Goal: Information Seeking & Learning: Learn about a topic

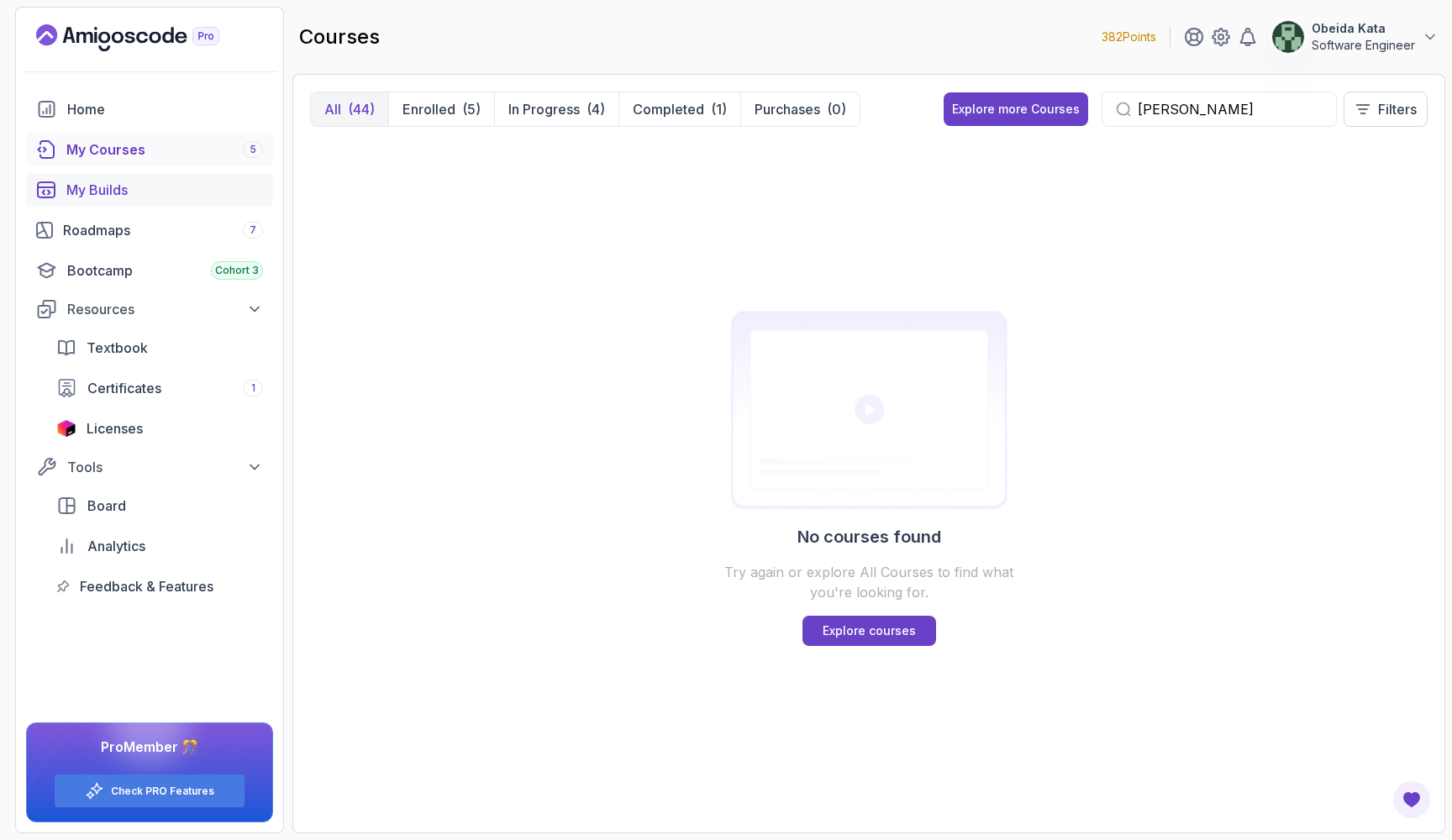
type input "kube"
click at [127, 188] on div "My Builds" at bounding box center [165, 190] width 197 height 20
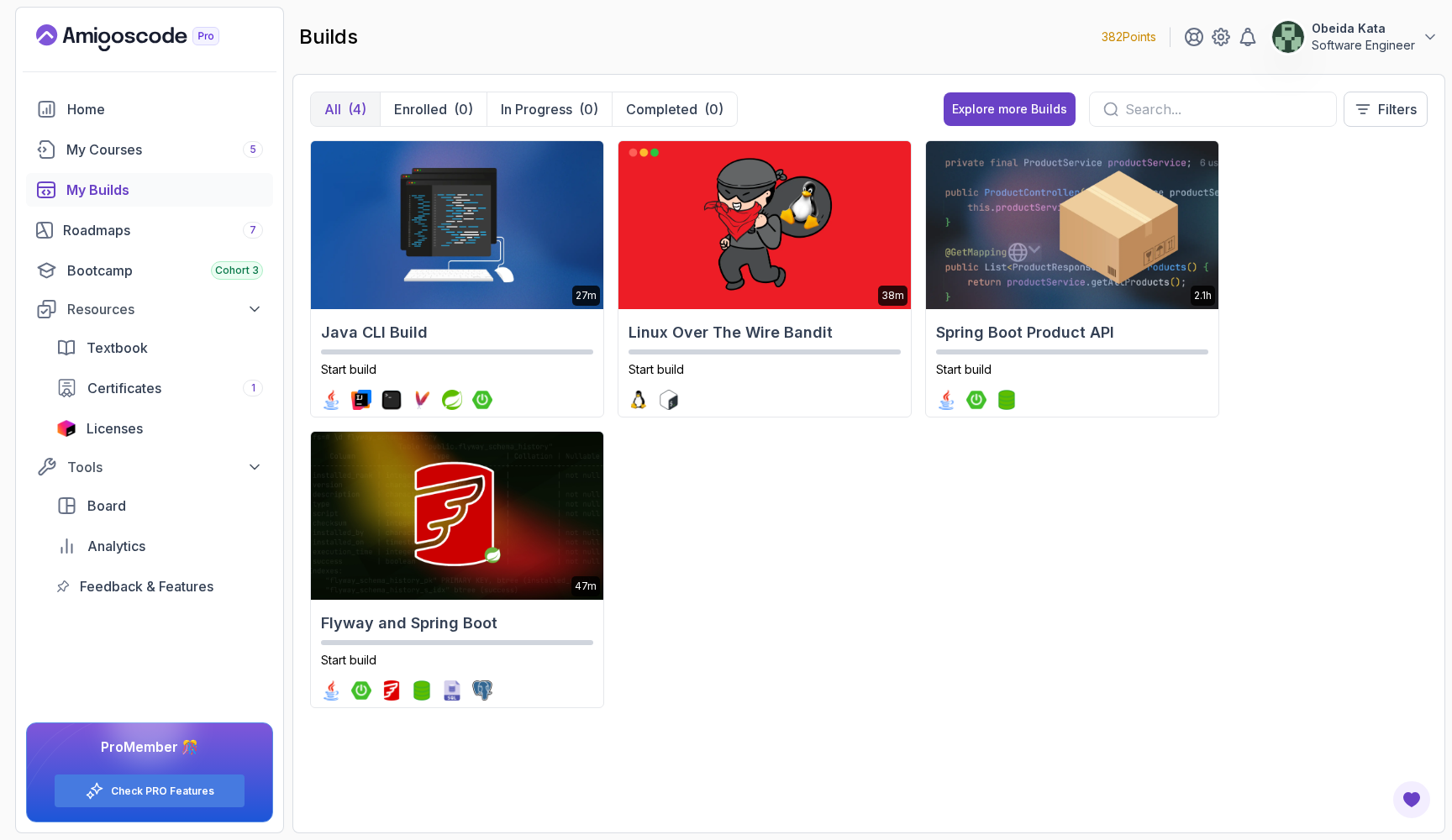
click at [1206, 103] on input "text" at bounding box center [1224, 109] width 198 height 20
click at [125, 145] on div "My Courses 5" at bounding box center [165, 150] width 197 height 20
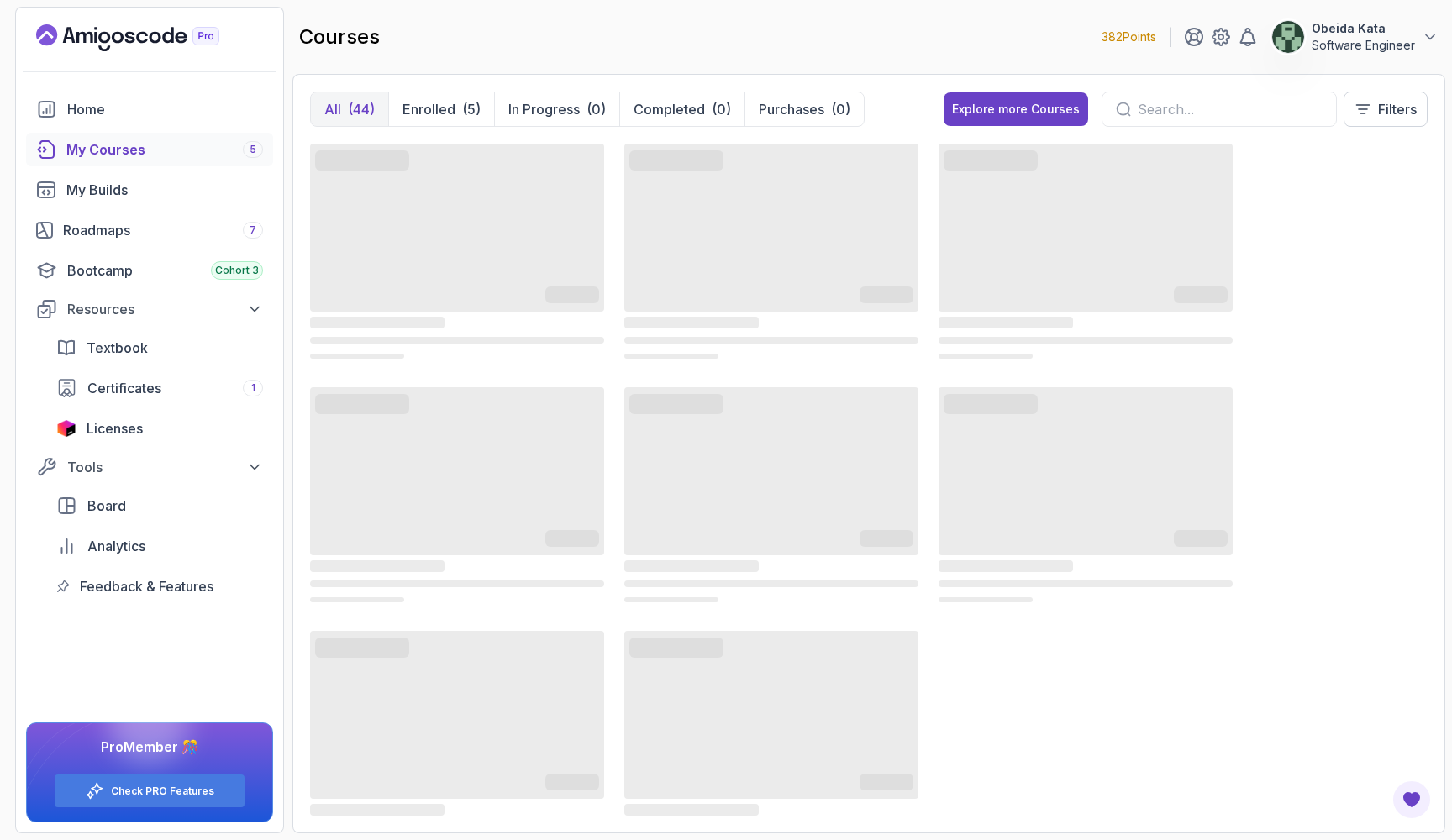
click at [1202, 99] on div at bounding box center [1219, 109] width 235 height 36
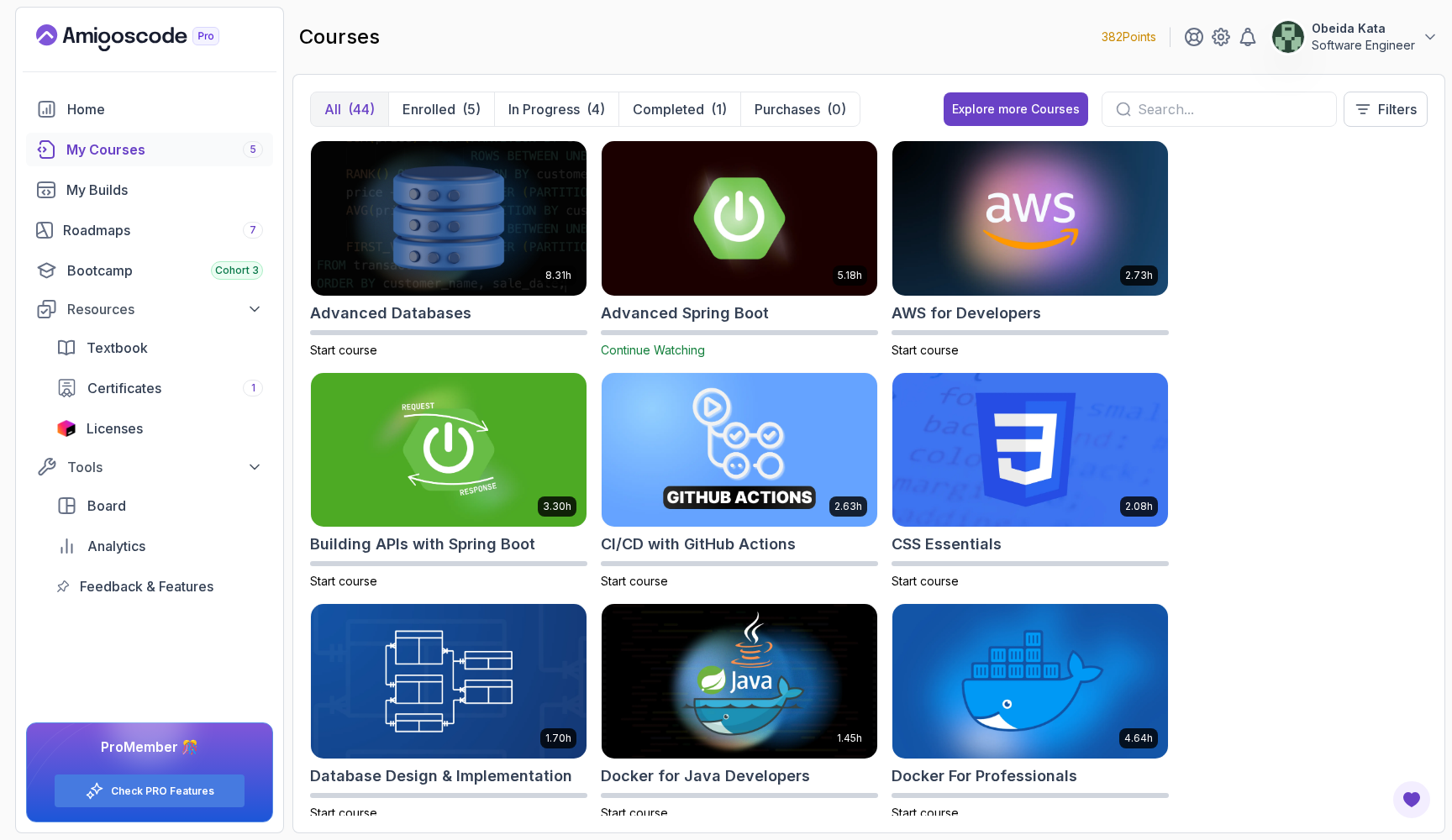
click at [1192, 109] on input "text" at bounding box center [1230, 109] width 185 height 20
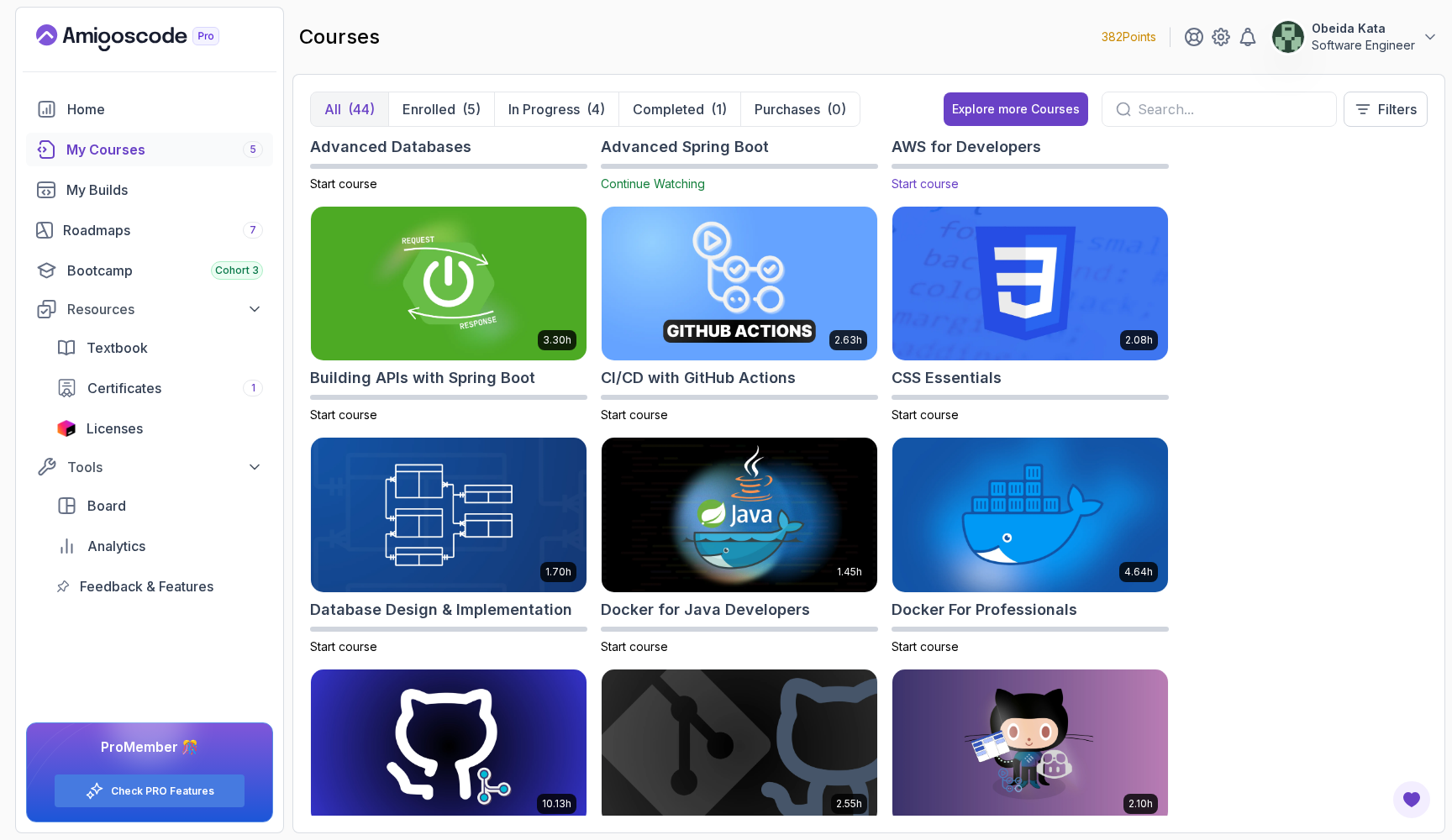
scroll to position [170, 0]
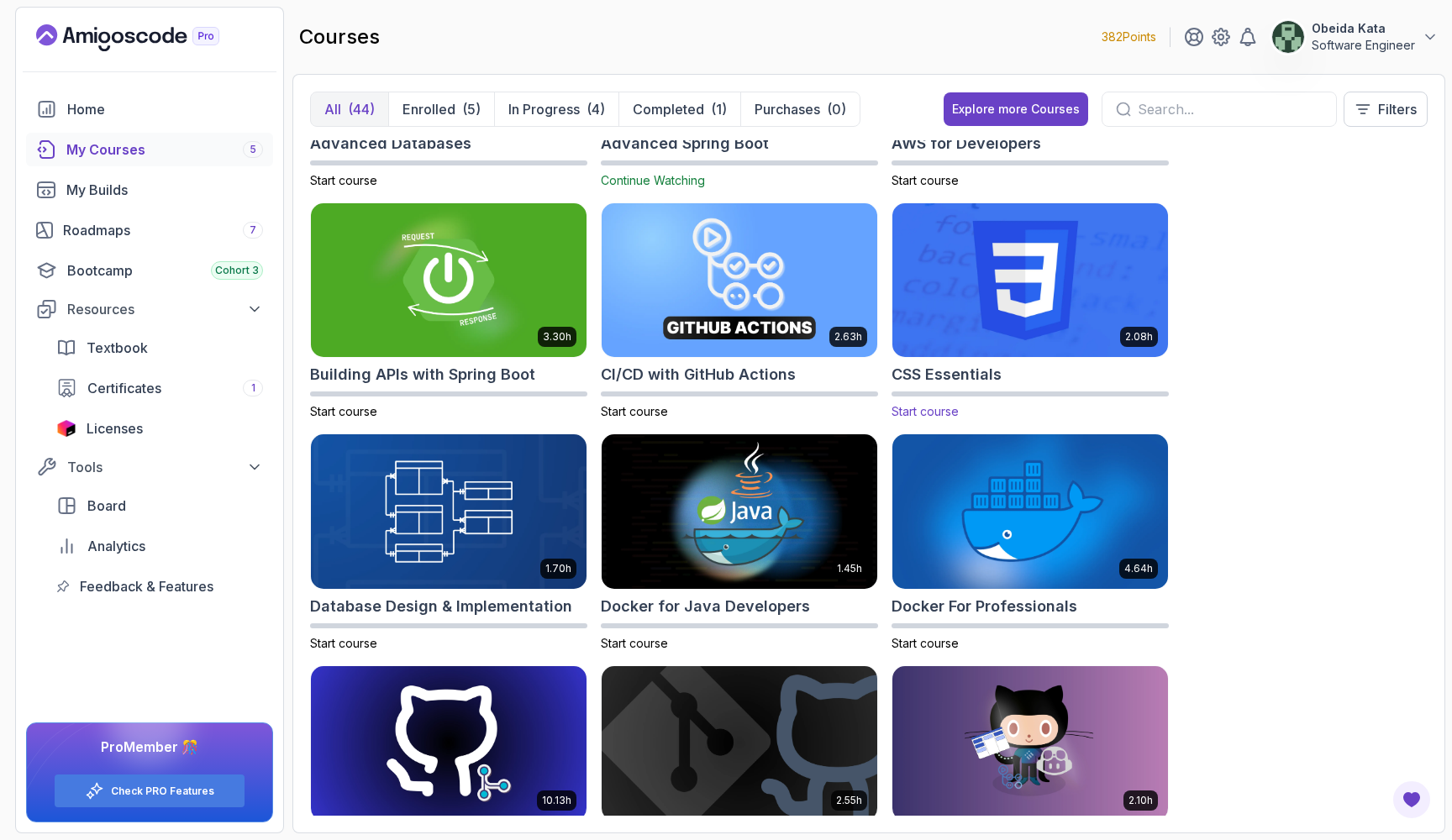
type input "j"
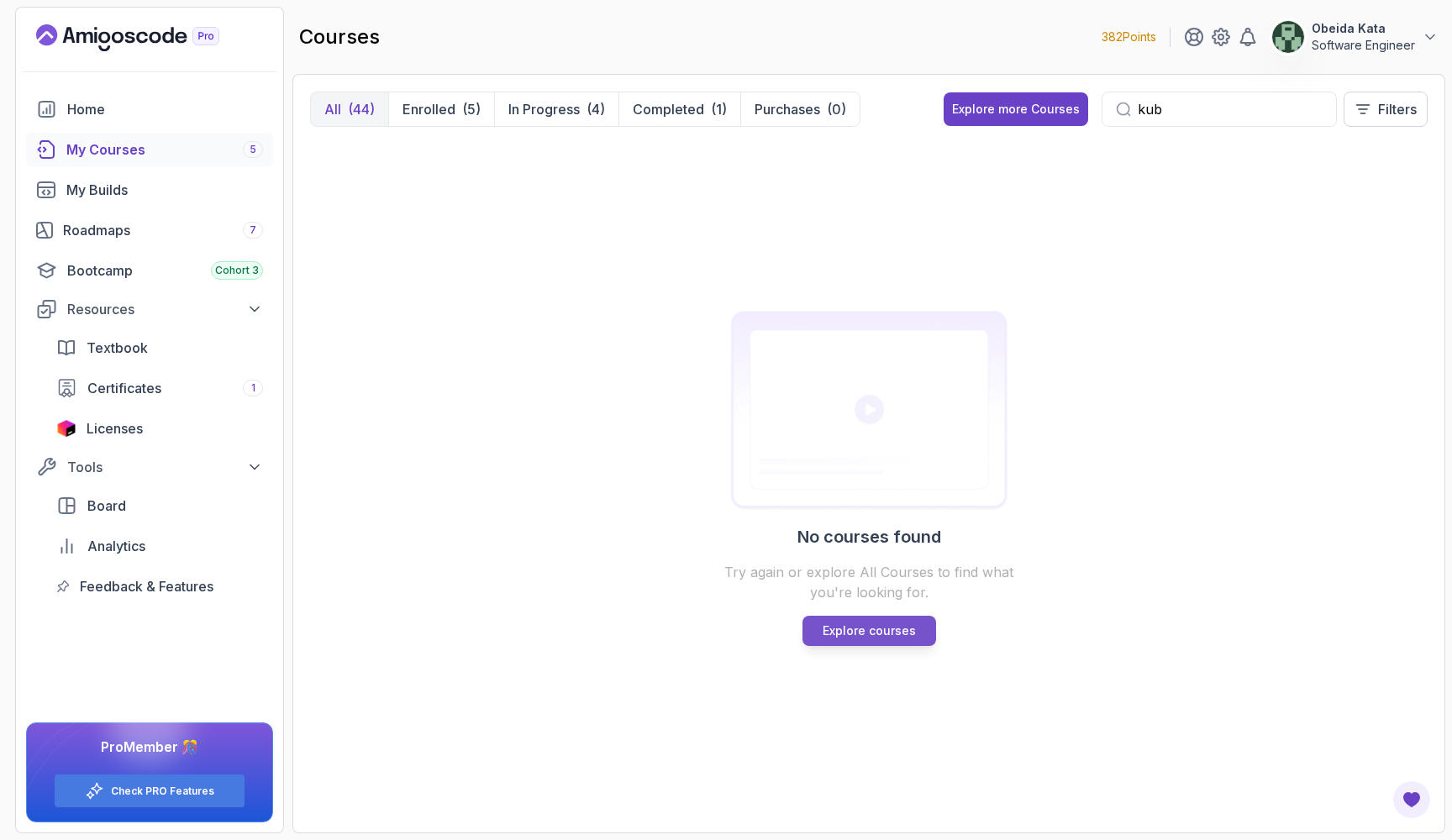
type input "kub"
click at [904, 636] on p "Explore courses" at bounding box center [869, 631] width 93 height 16
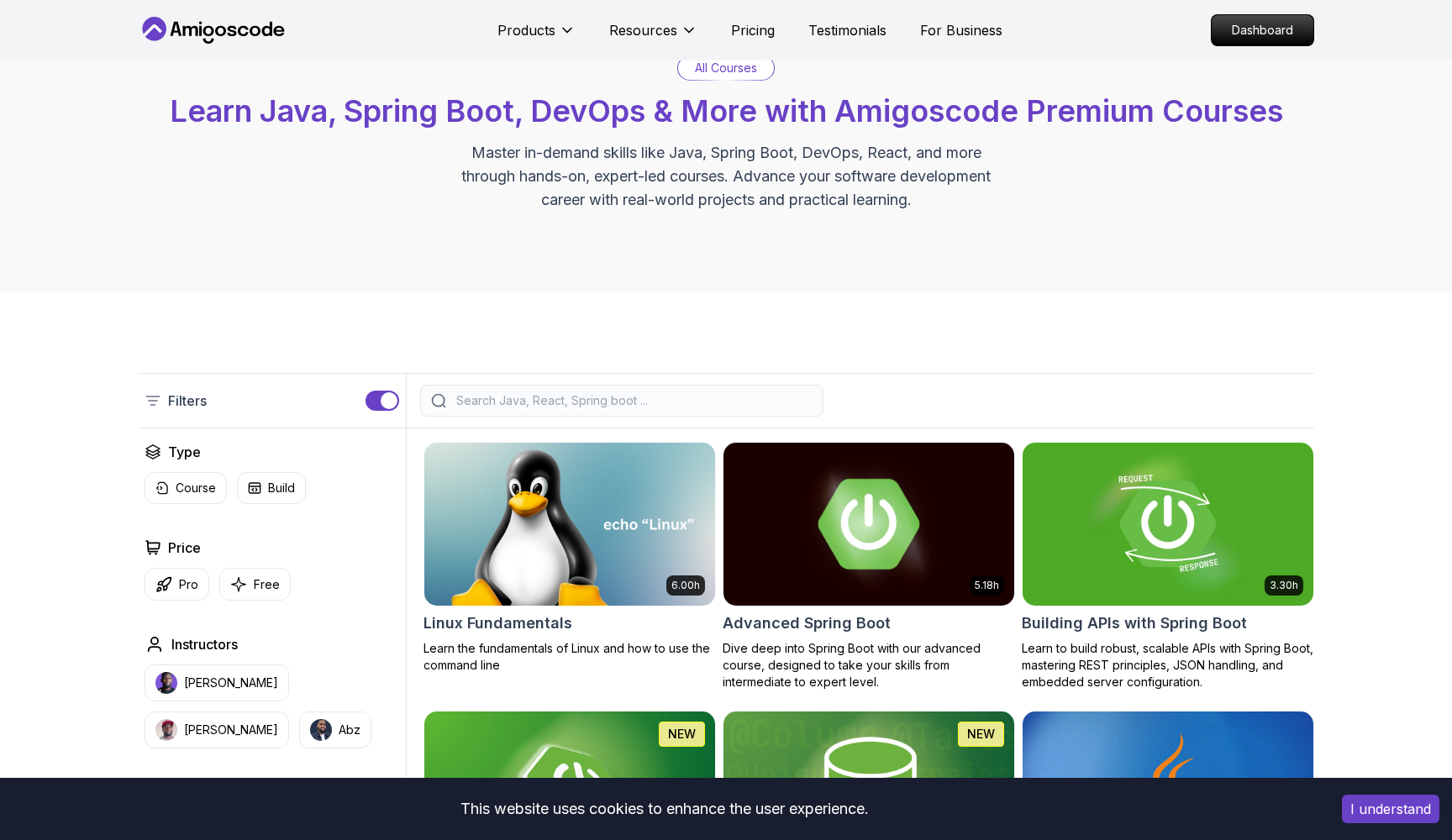
scroll to position [91, 0]
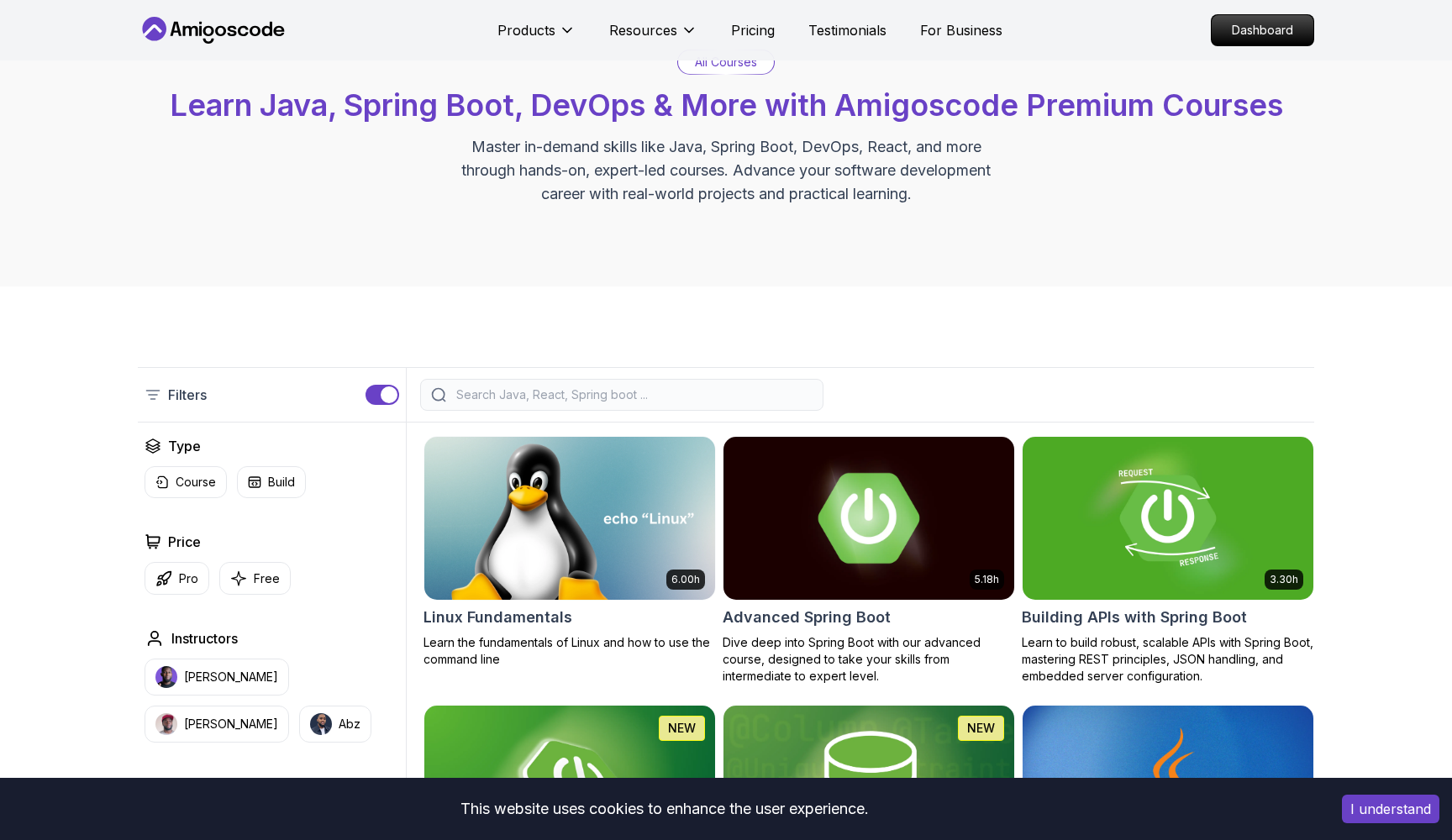
click at [735, 447] on img at bounding box center [868, 518] width 305 height 171
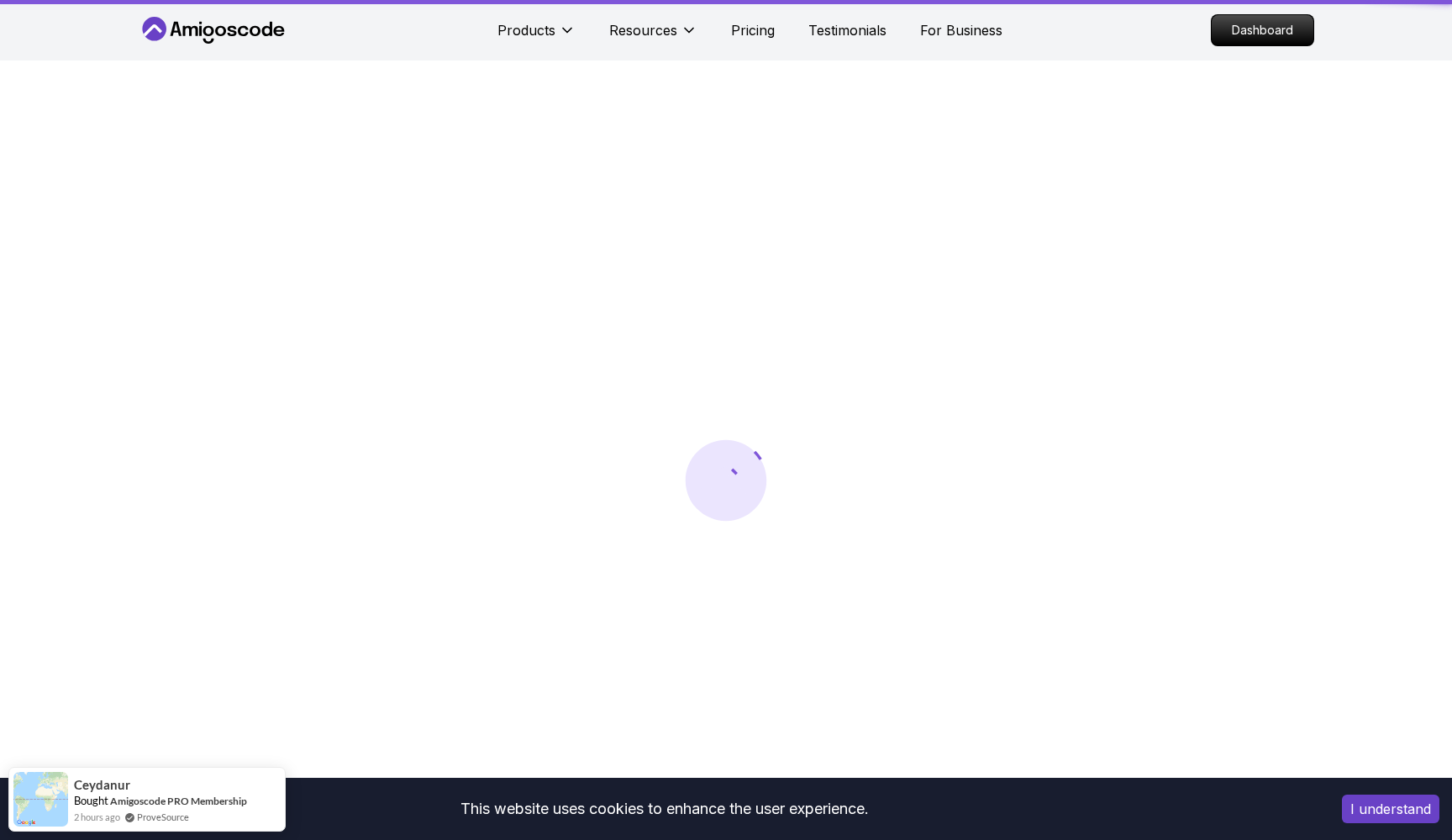
click at [722, 408] on div at bounding box center [726, 480] width 1452 height 840
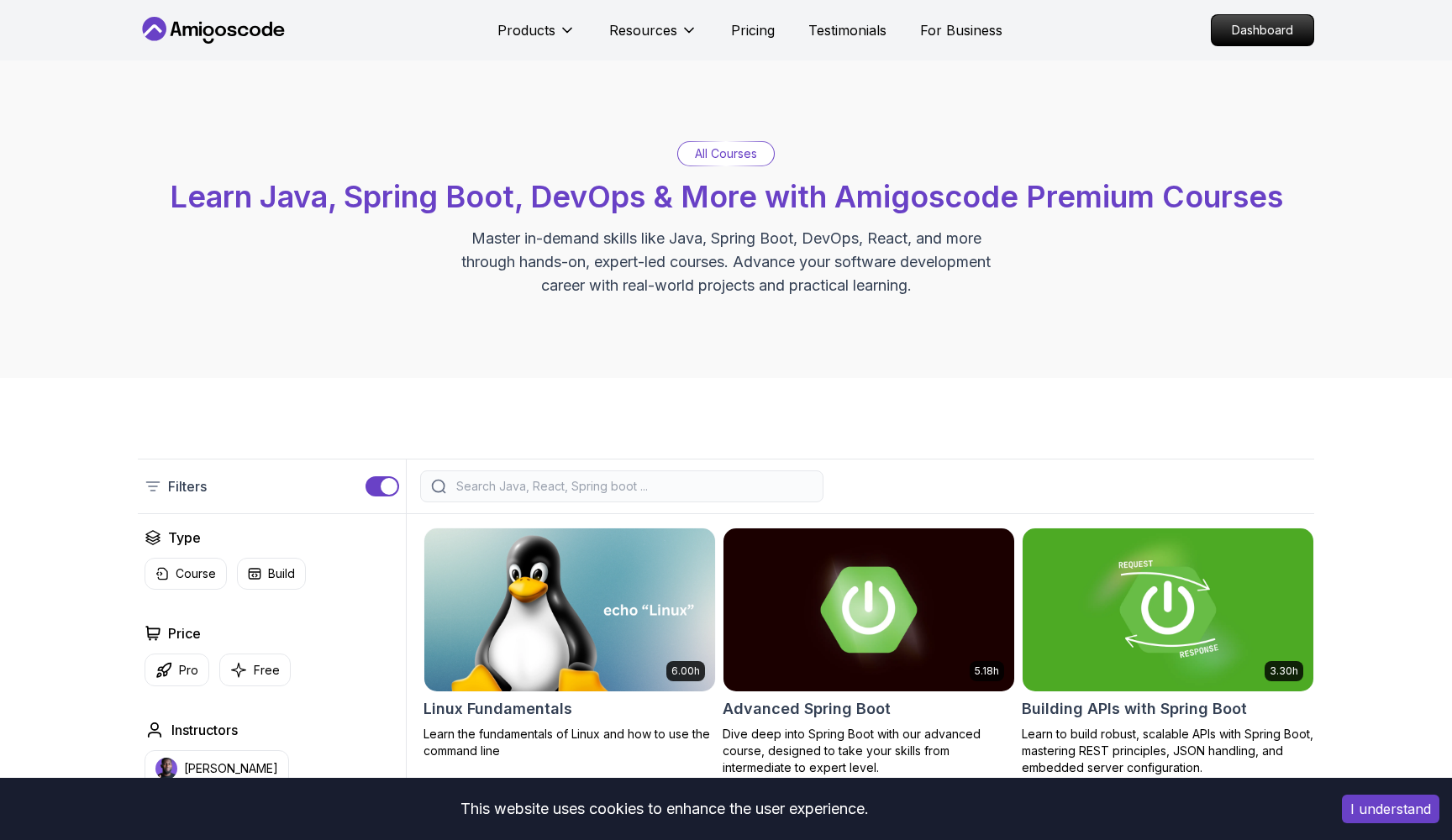
scroll to position [91, 0]
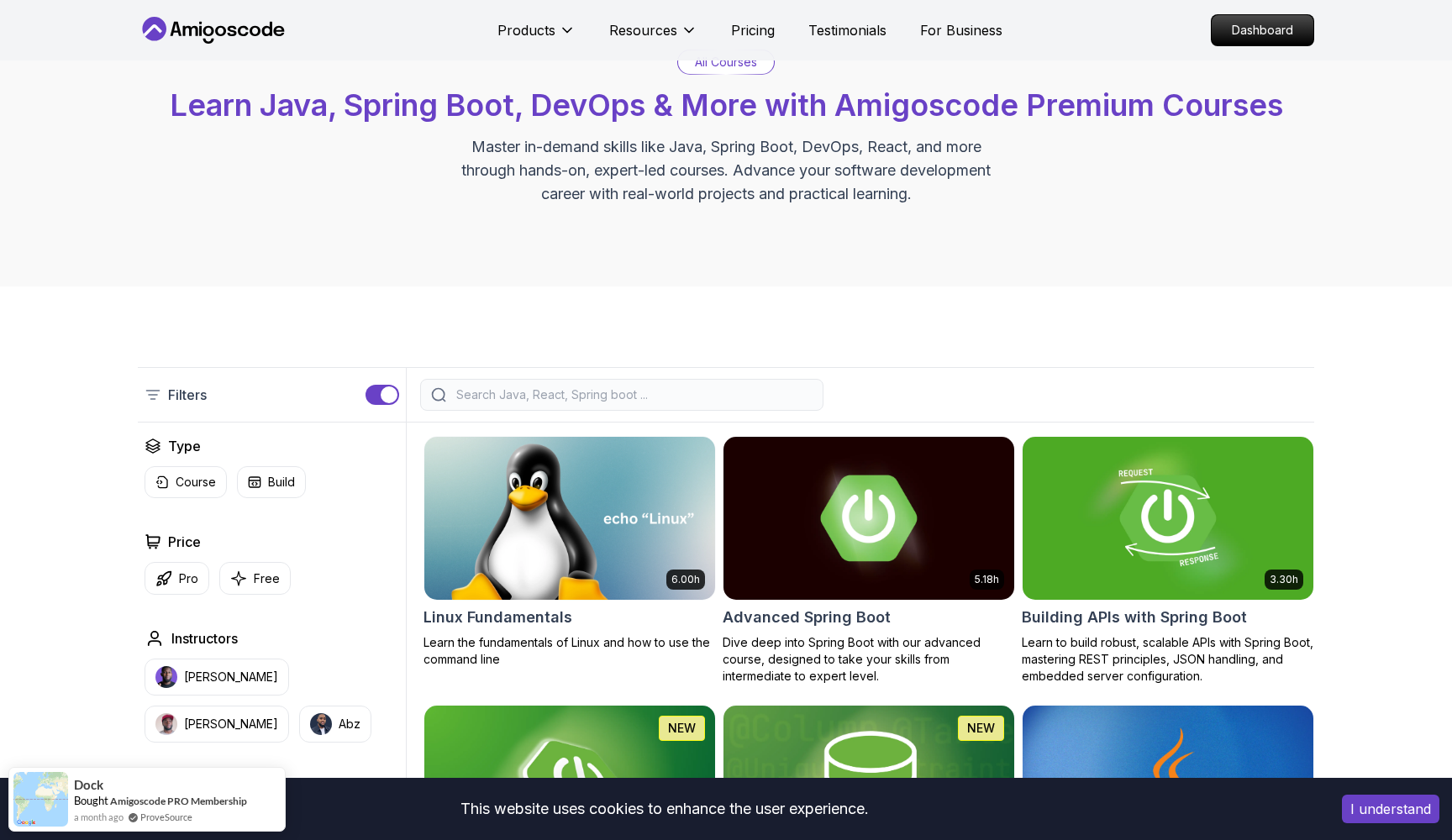
click at [560, 380] on div at bounding box center [622, 395] width 403 height 32
click at [558, 389] on input "search" at bounding box center [633, 395] width 359 height 16
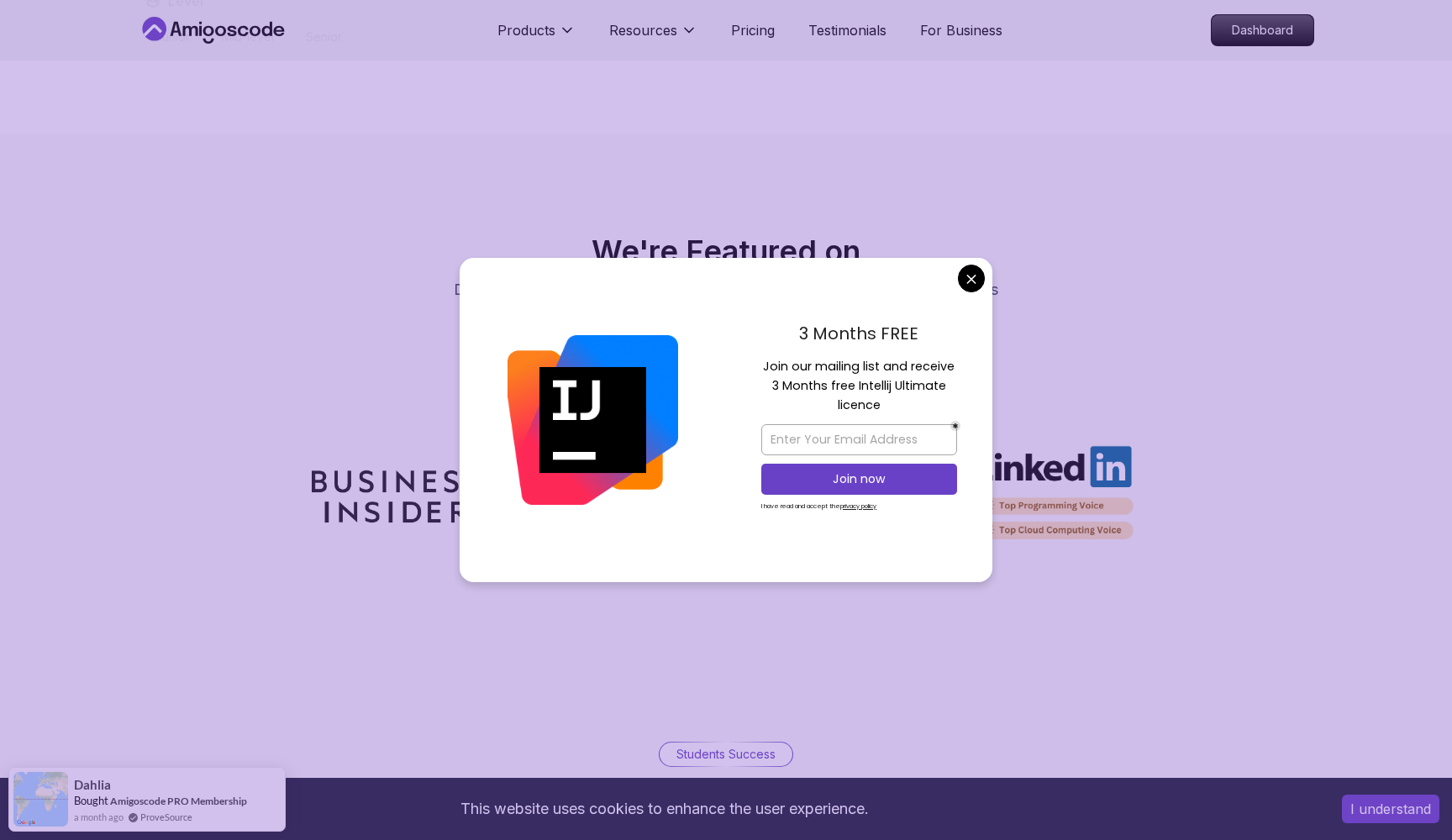
scroll to position [1274, 0]
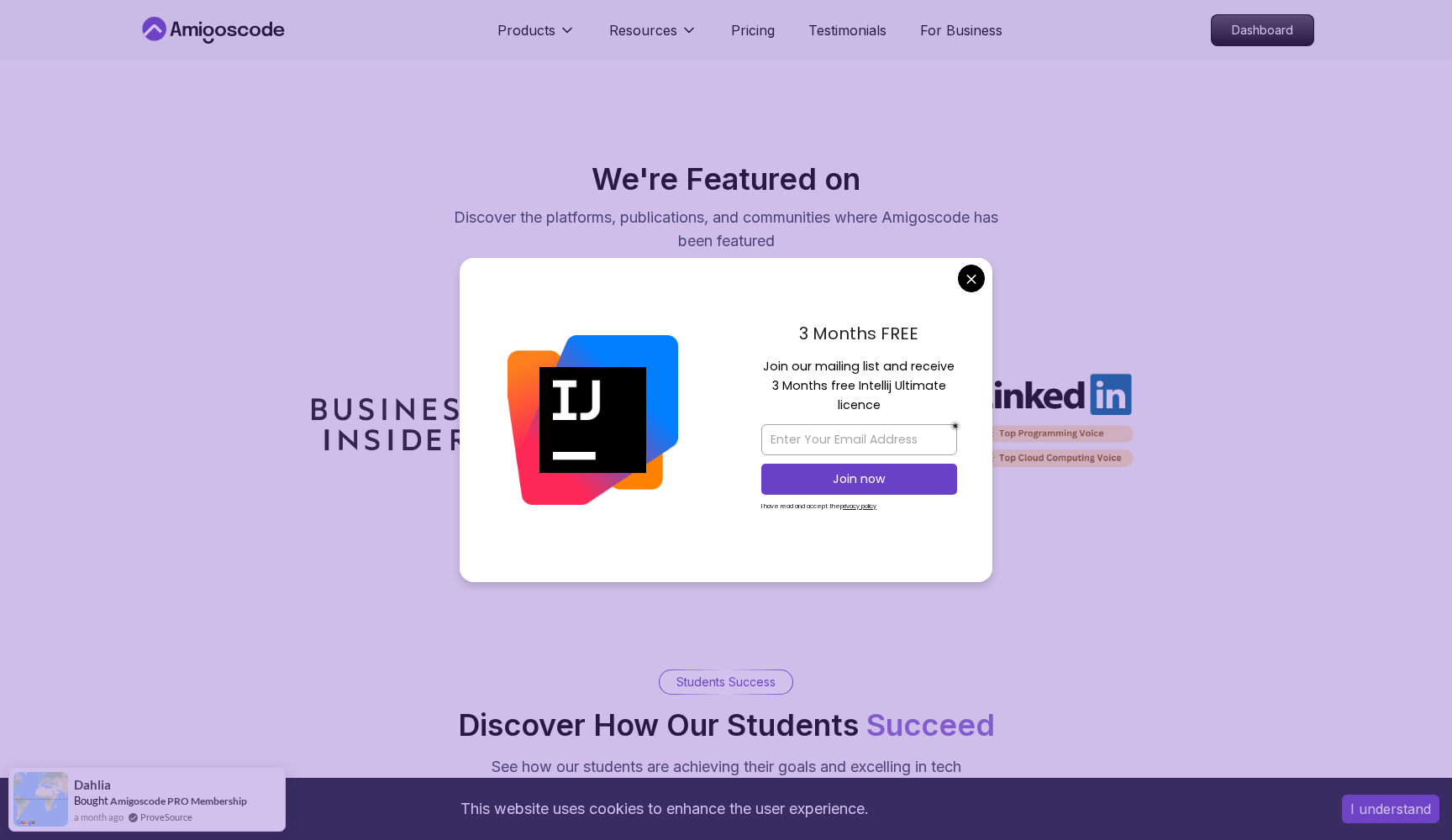
type input "kuber"
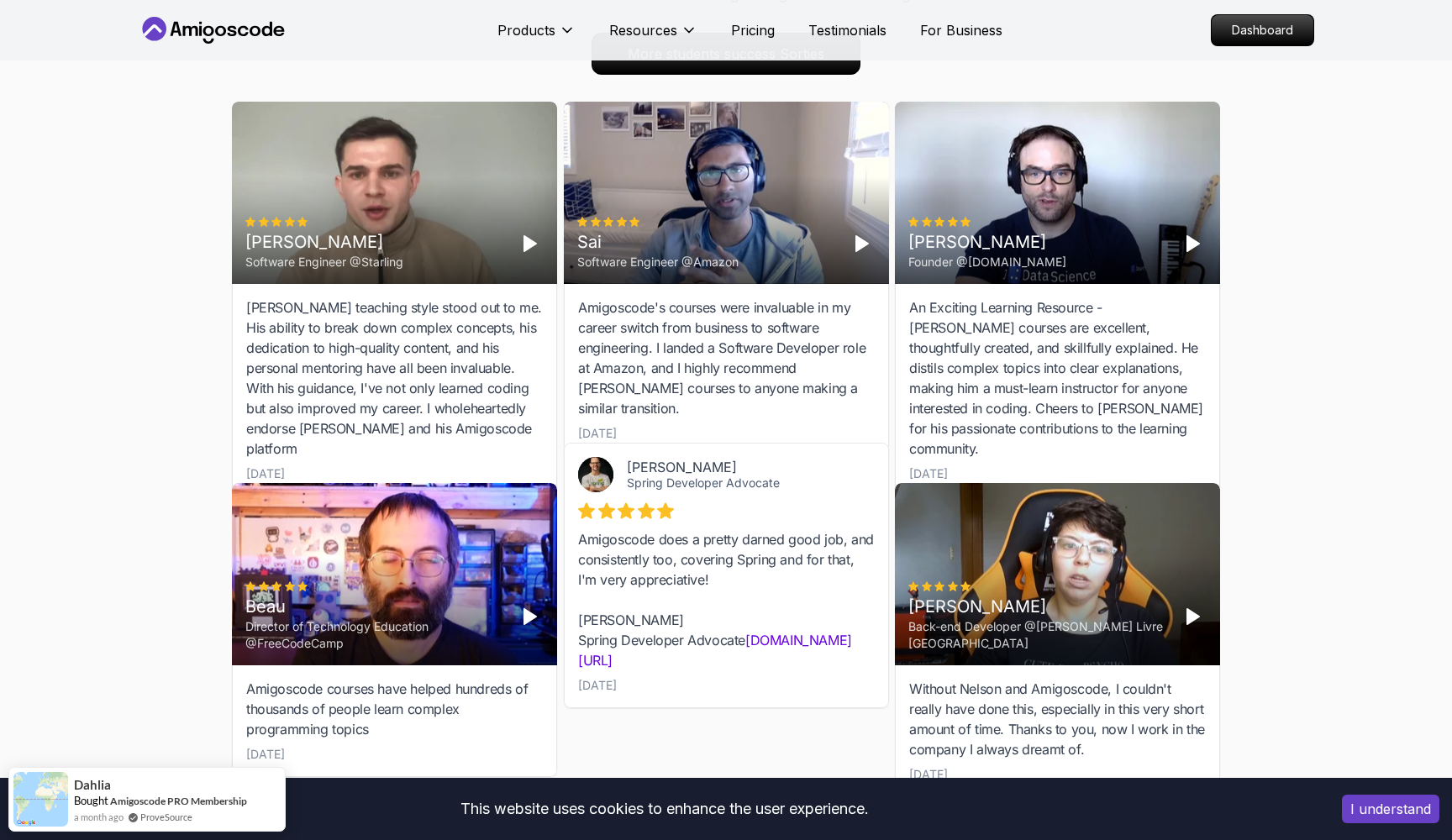
scroll to position [2029, 0]
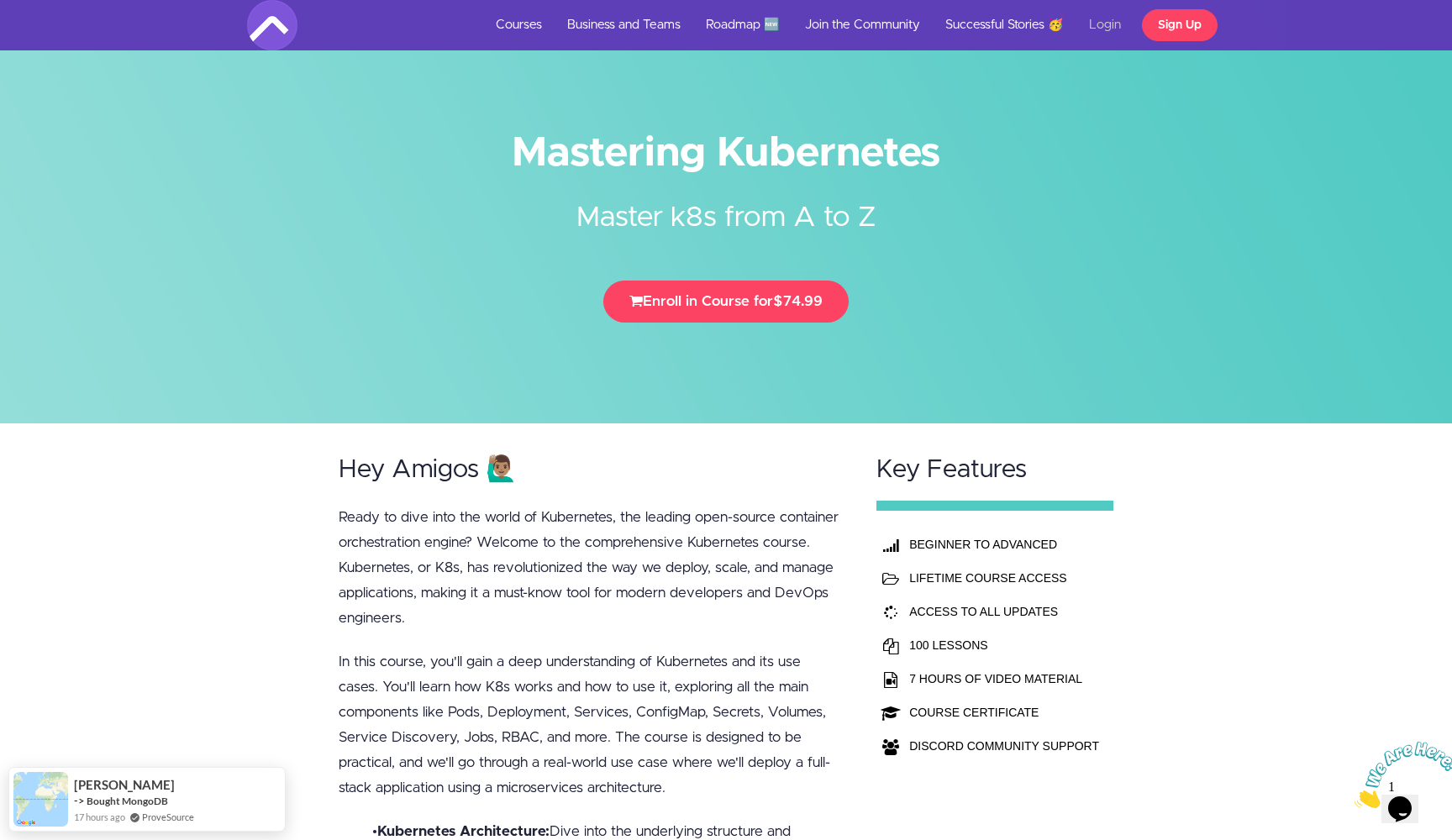
click at [1092, 19] on link "Login" at bounding box center [1105, 25] width 57 height 50
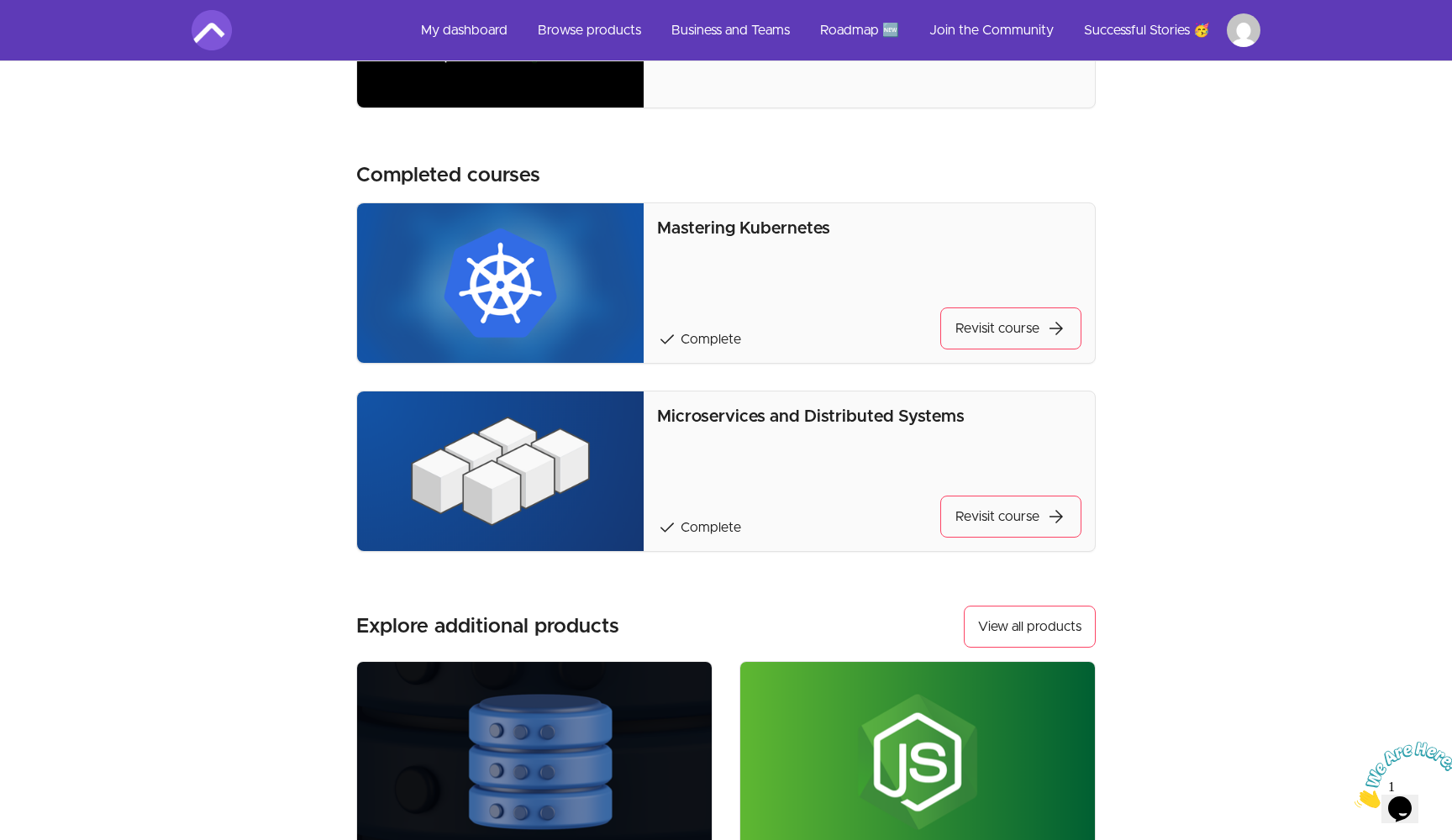
scroll to position [721, 0]
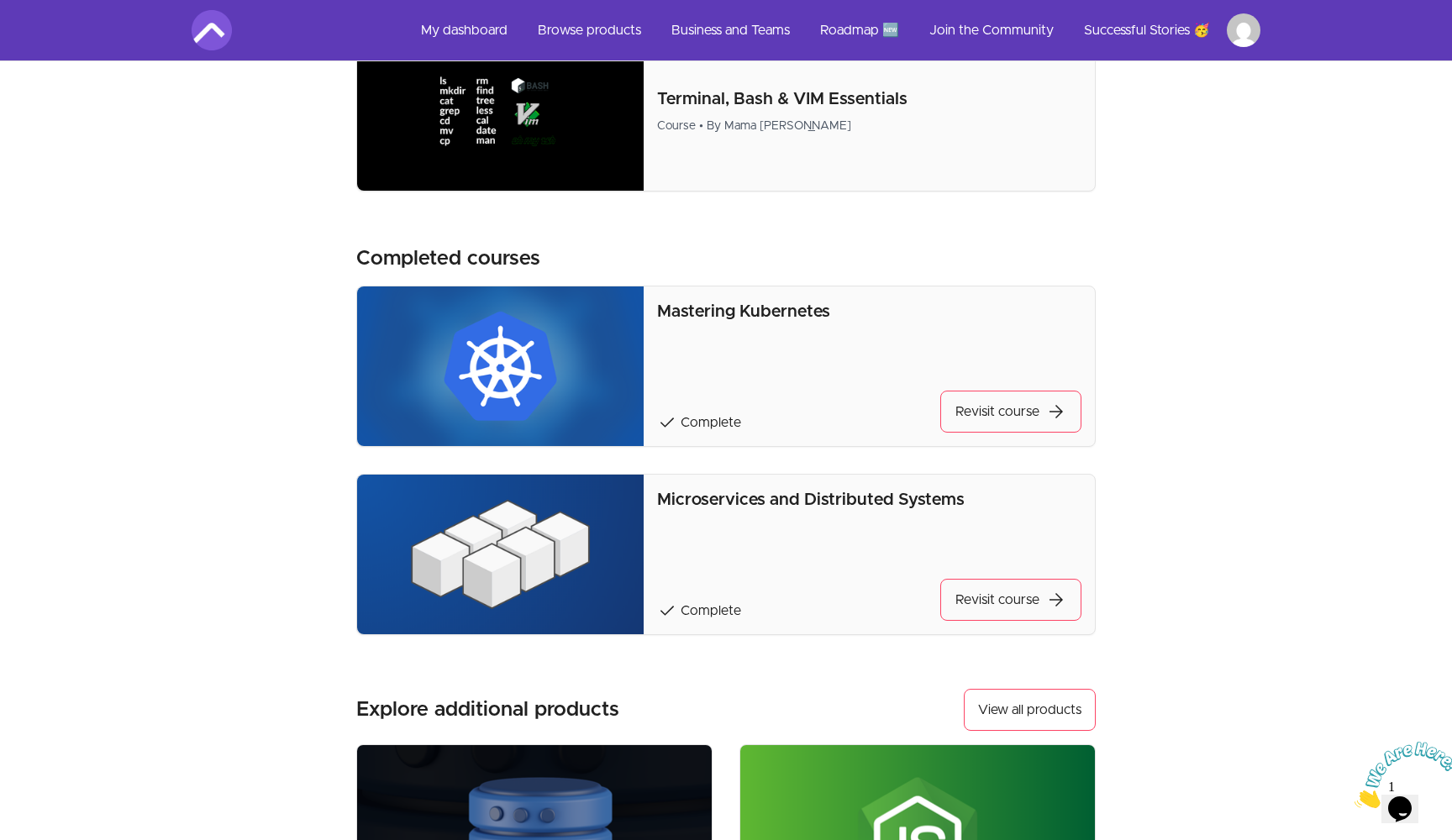
click at [980, 379] on div "Mastering Kubernetes check Complete Revisit course arrow_forward" at bounding box center [869, 367] width 424 height 133
click at [987, 420] on link "Revisit course arrow_forward" at bounding box center [1011, 411] width 141 height 42
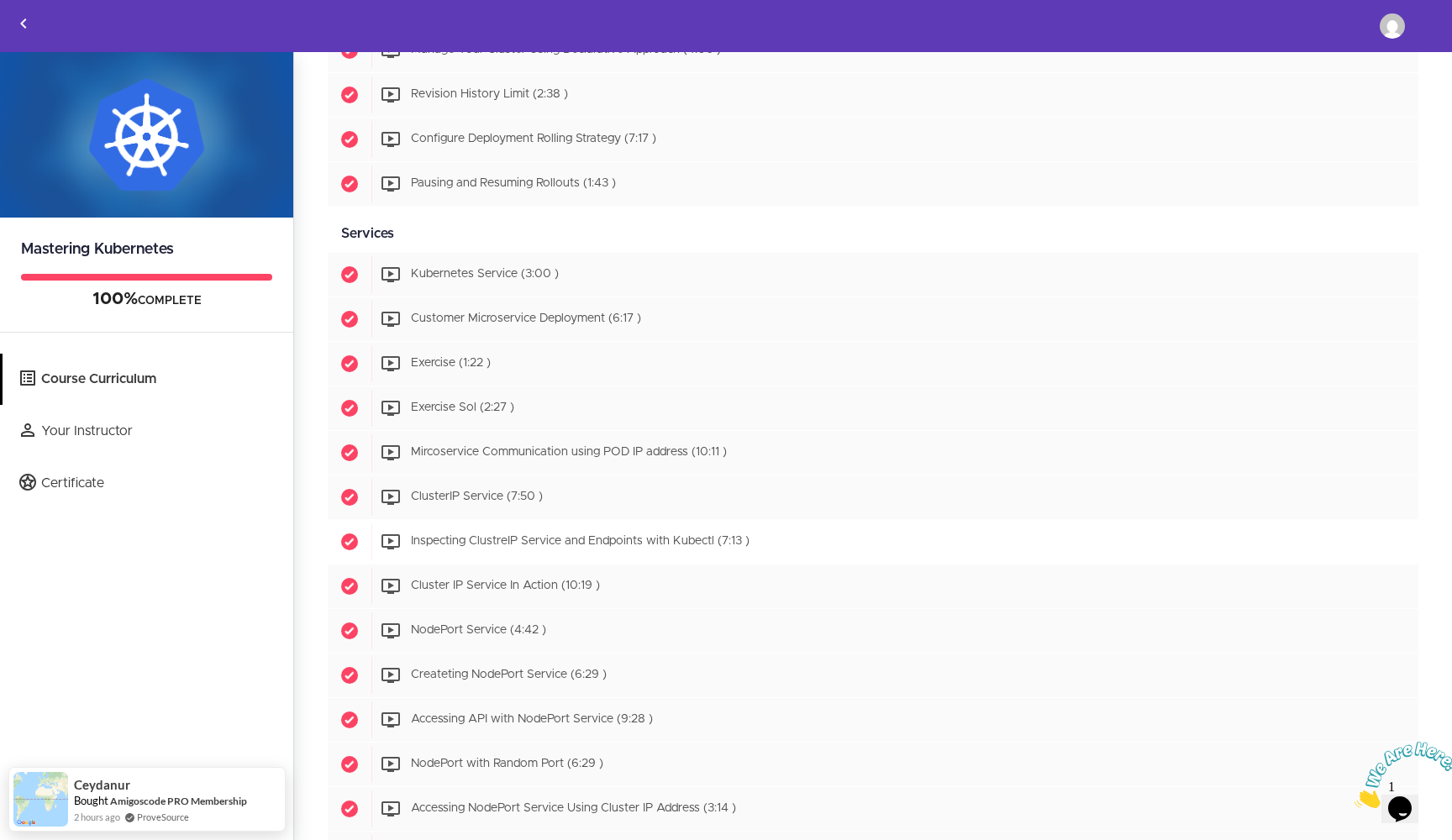
scroll to position [2397, 0]
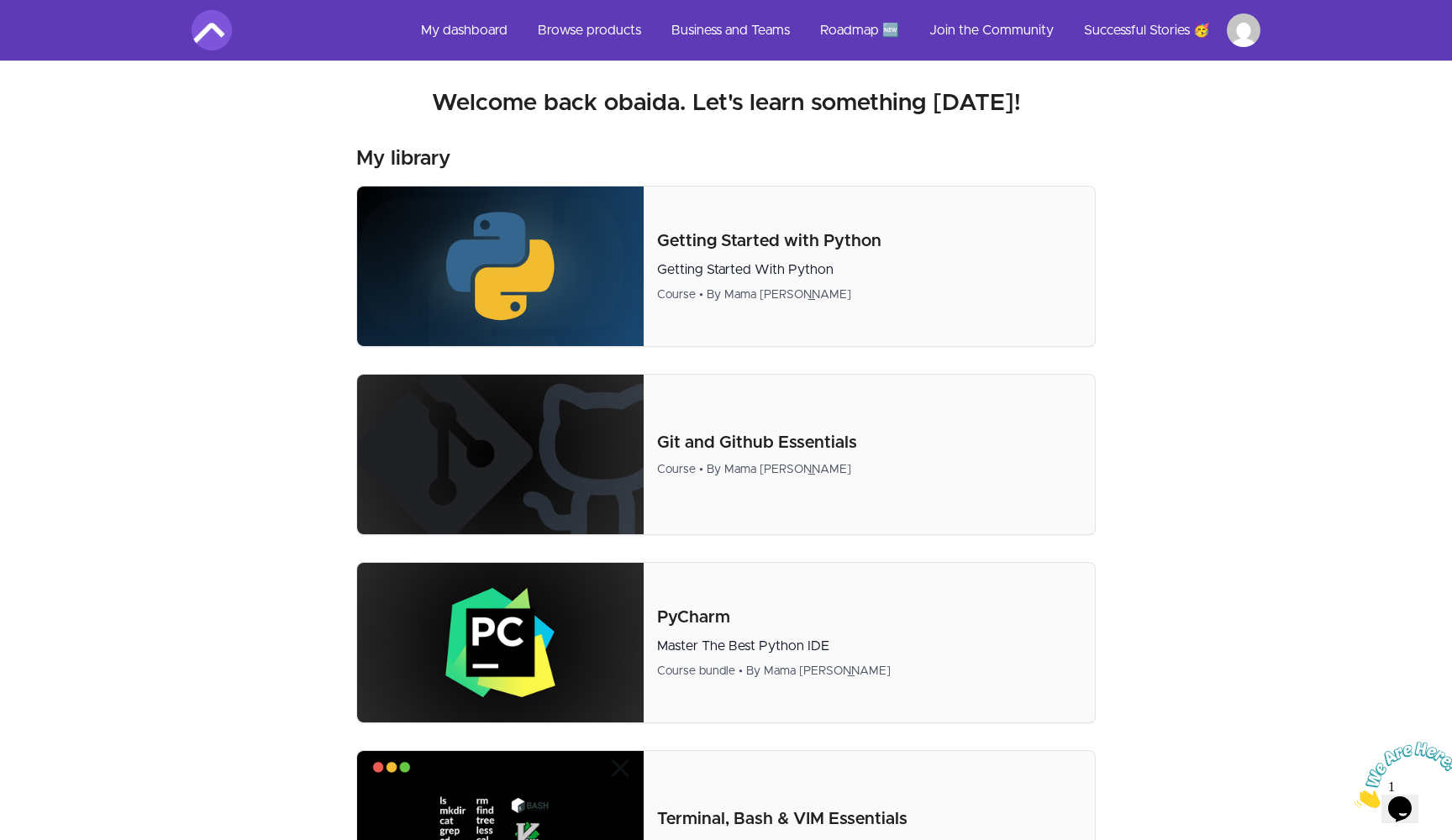
click at [484, 20] on link "My dashboard" at bounding box center [464, 30] width 113 height 40
click at [480, 26] on link "My dashboard" at bounding box center [464, 30] width 113 height 40
click at [476, 26] on link "My dashboard" at bounding box center [464, 30] width 113 height 40
drag, startPoint x: 617, startPoint y: 4, endPoint x: 486, endPoint y: 35, distance: 134.6
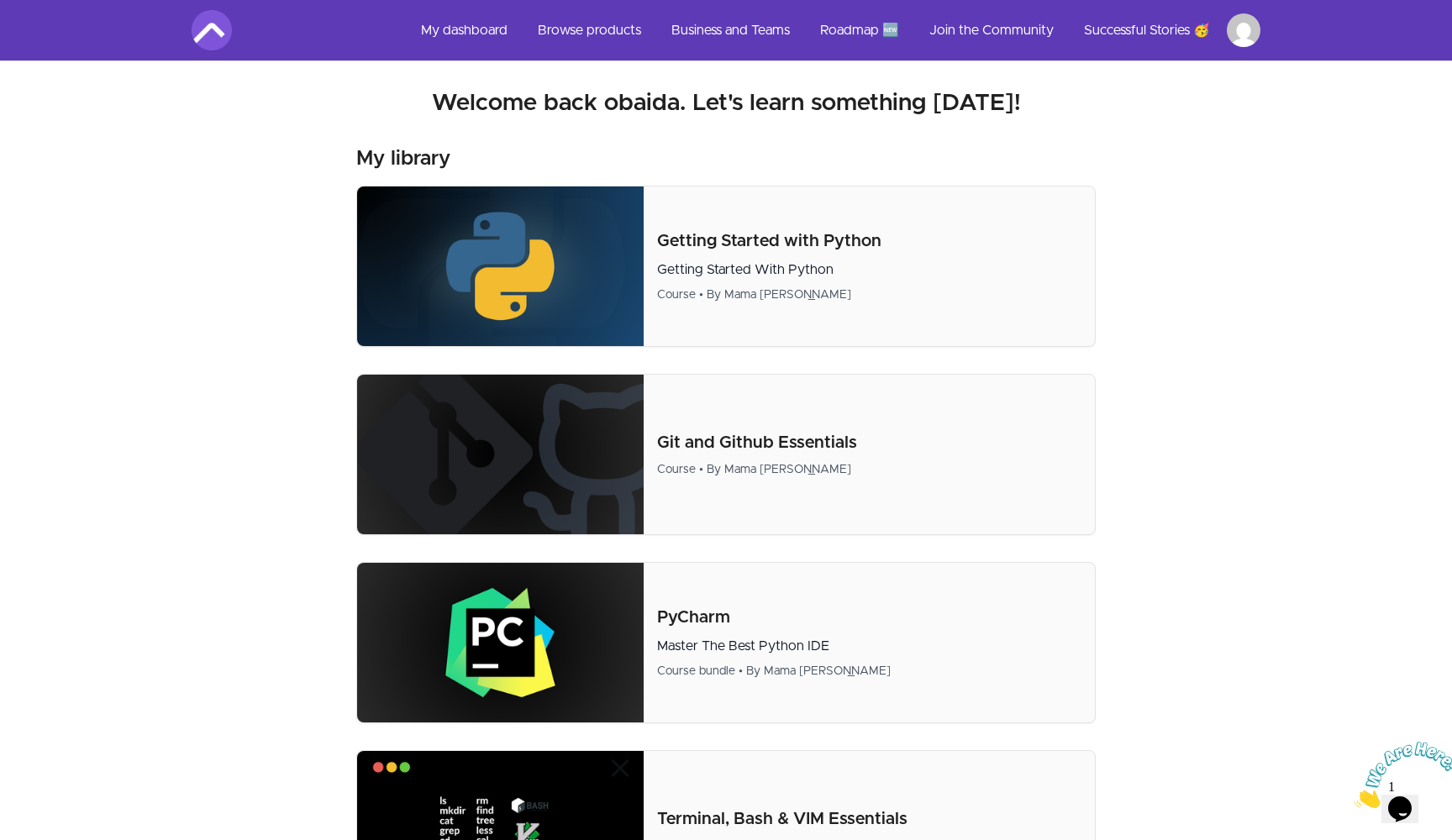
click at [486, 35] on link "My dashboard" at bounding box center [464, 30] width 113 height 40
click at [482, 26] on link "My dashboard" at bounding box center [464, 30] width 113 height 40
click at [476, 36] on link "My dashboard" at bounding box center [464, 30] width 113 height 40
click at [474, 32] on link "My dashboard" at bounding box center [464, 30] width 113 height 40
click at [223, 22] on img at bounding box center [212, 30] width 40 height 40
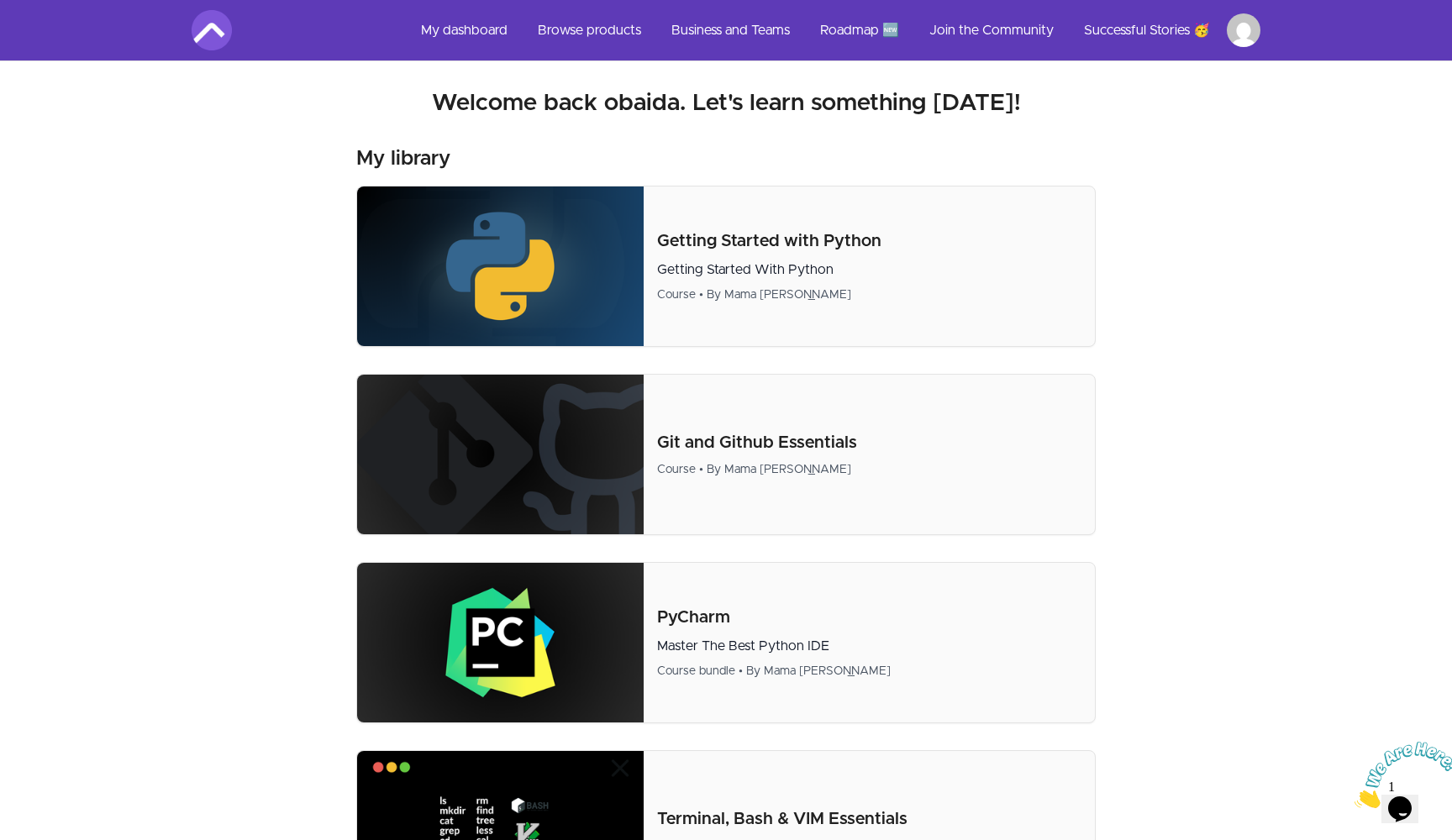
click at [486, 26] on link "My dashboard" at bounding box center [464, 30] width 113 height 40
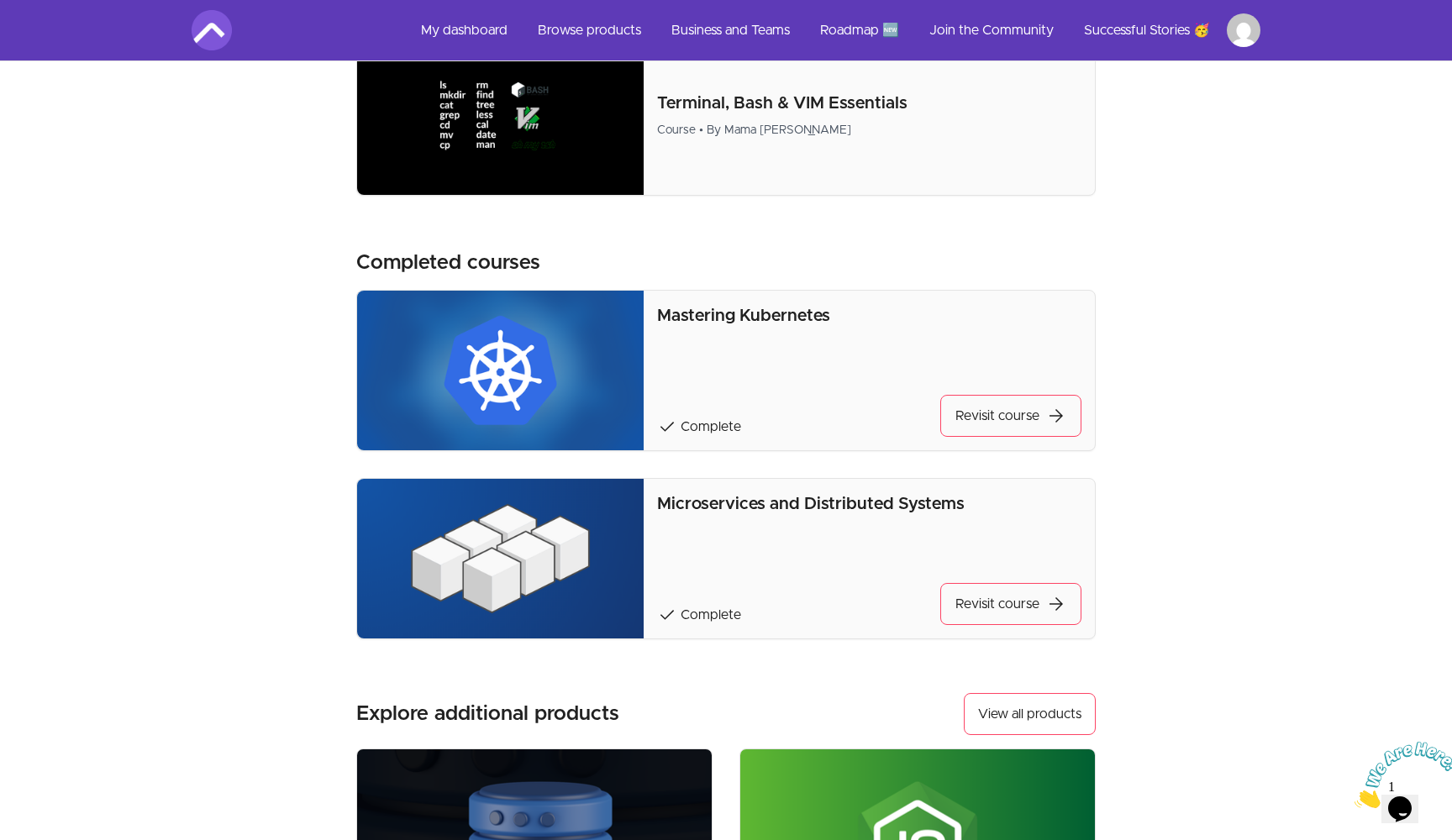
scroll to position [704, 0]
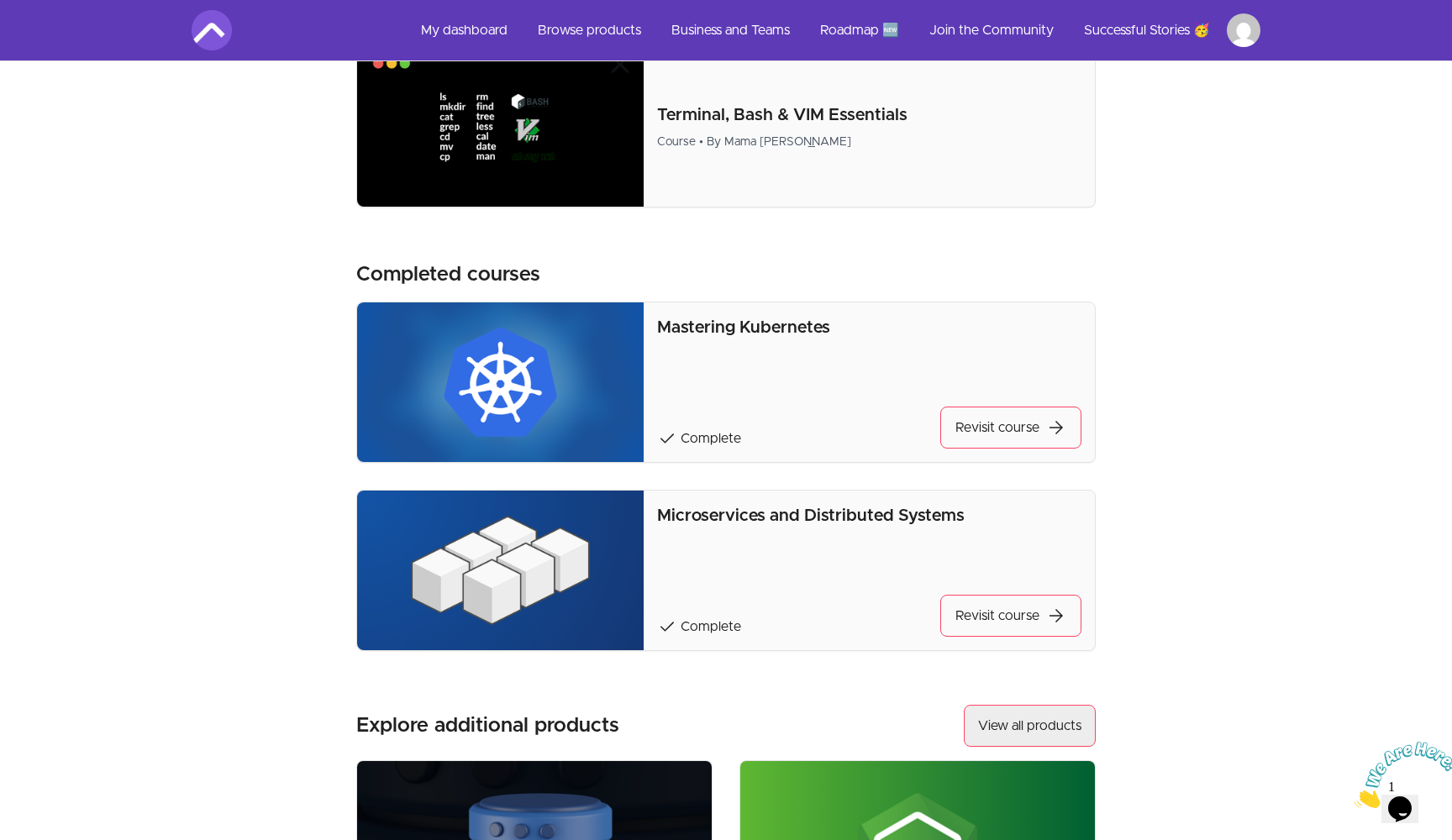
click at [1042, 731] on button "View all products" at bounding box center [1030, 726] width 132 height 42
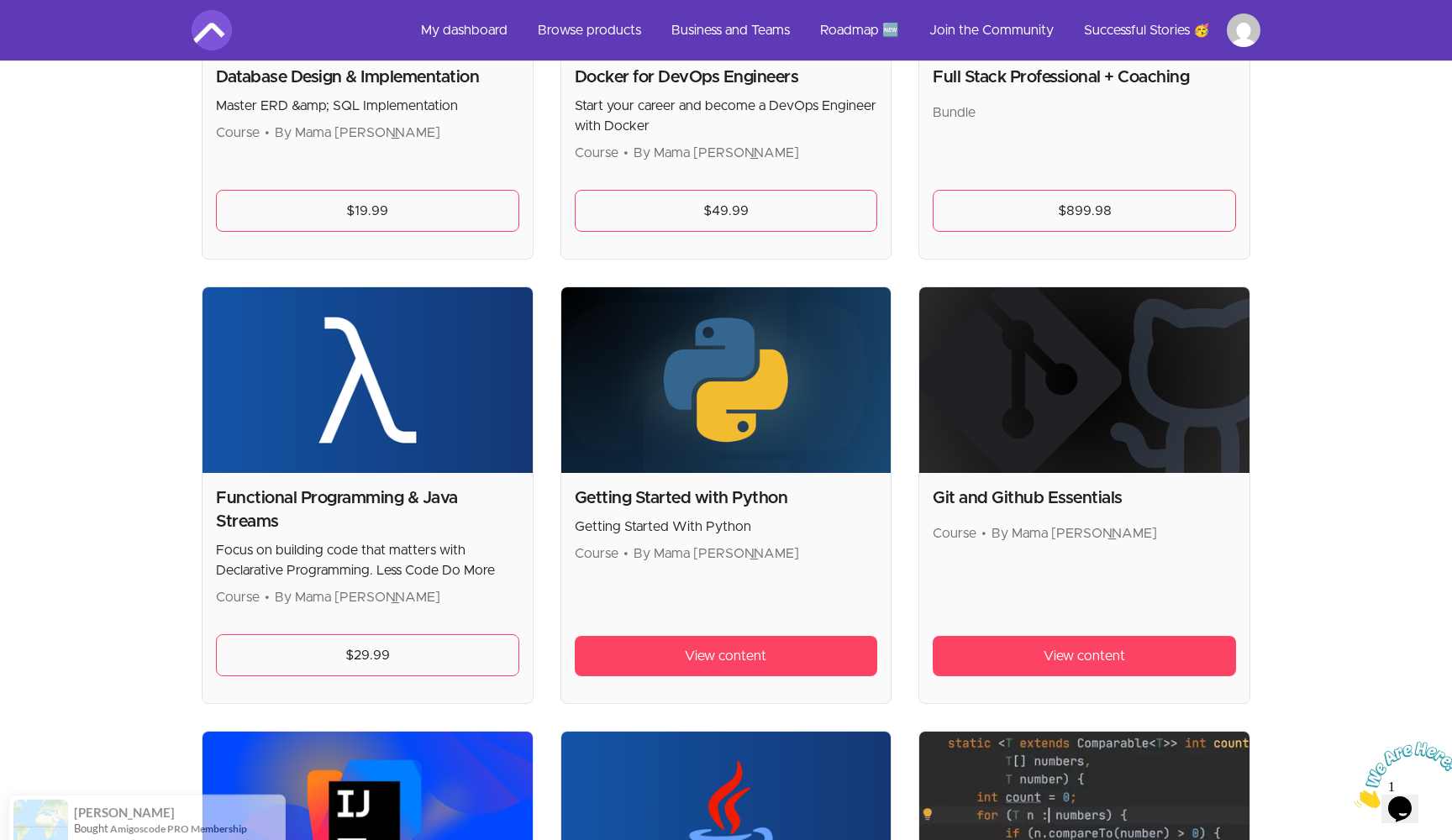
scroll to position [955, 0]
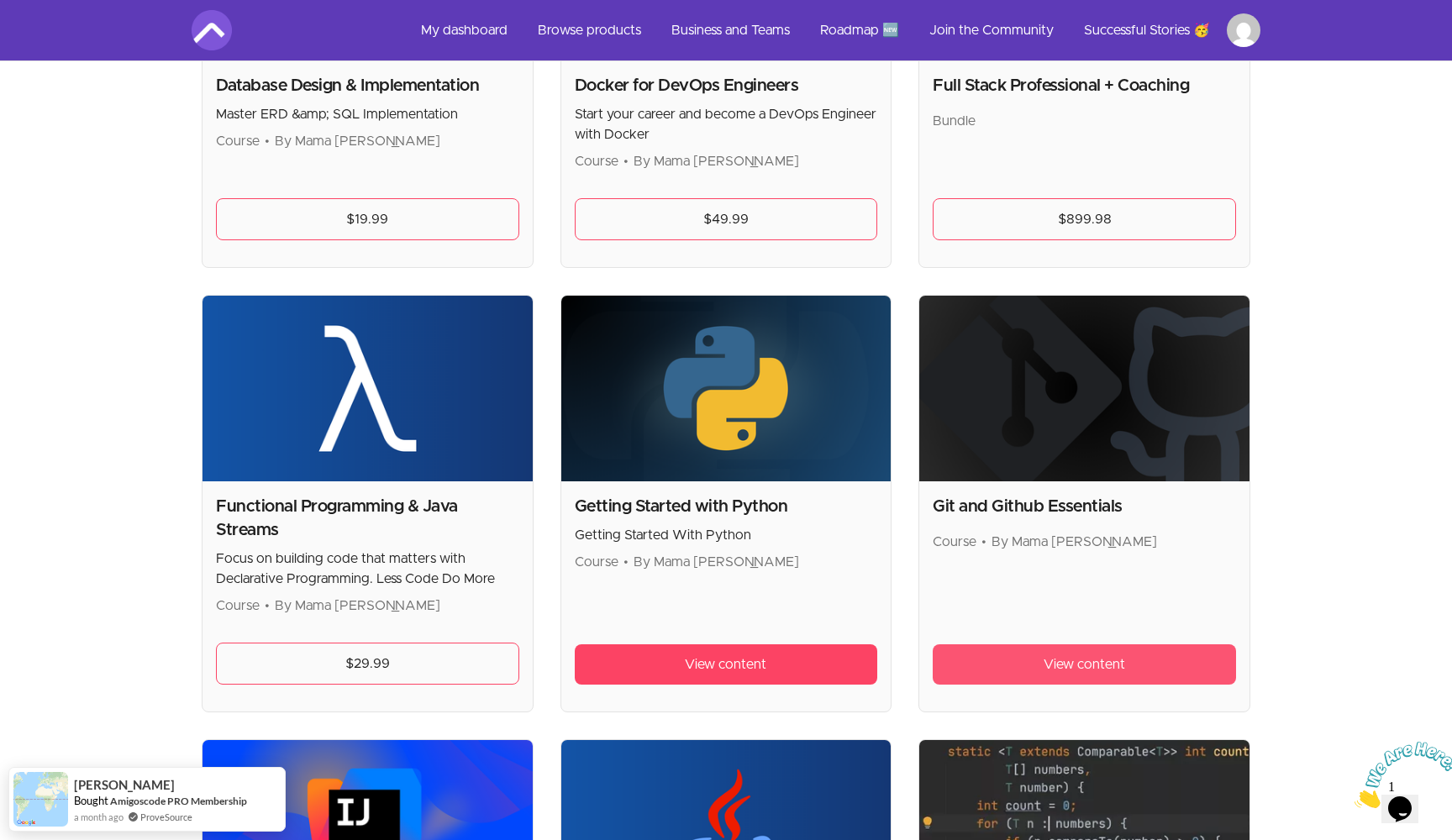
click at [1040, 658] on link "View content" at bounding box center [1084, 665] width 304 height 40
